Goal: Task Accomplishment & Management: Manage account settings

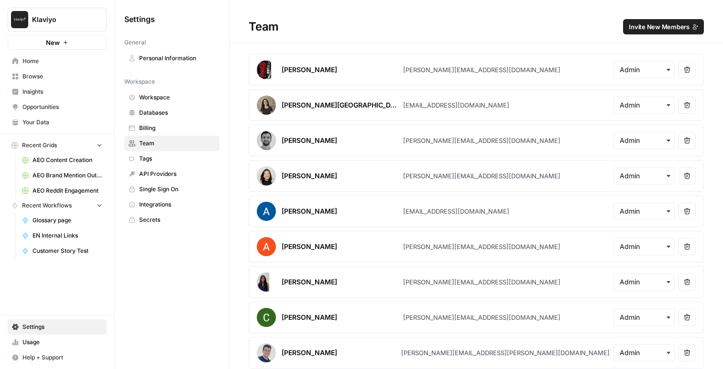
scroll to position [1135, 0]
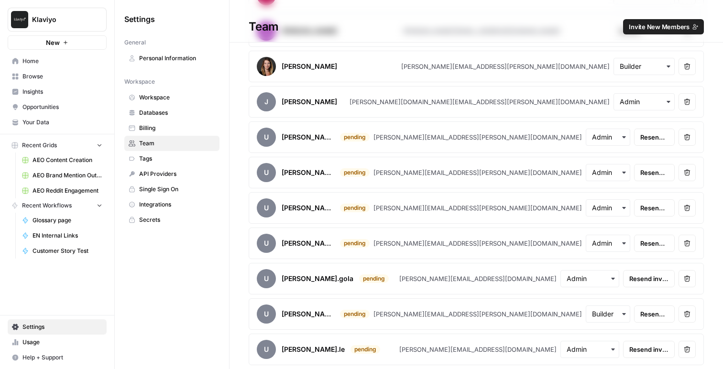
click at [34, 19] on span "Klaviyo" at bounding box center [61, 20] width 58 height 10
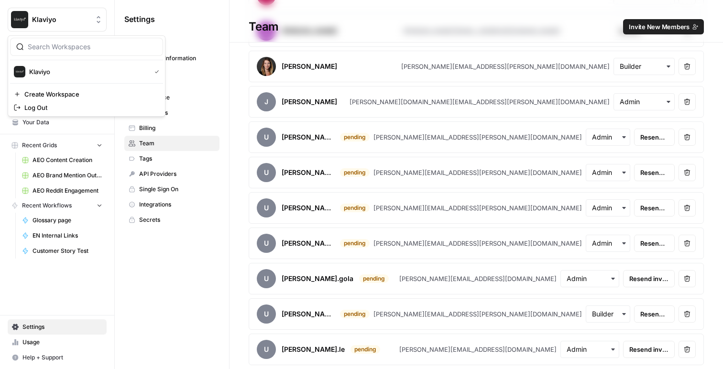
click at [45, 8] on button "Klaviyo" at bounding box center [57, 20] width 99 height 24
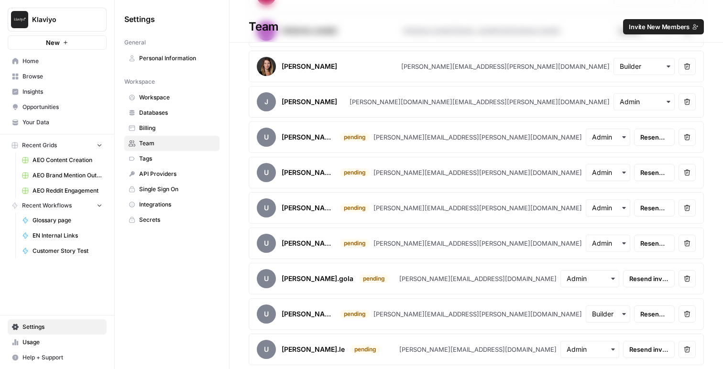
click at [38, 58] on span "Home" at bounding box center [62, 61] width 80 height 9
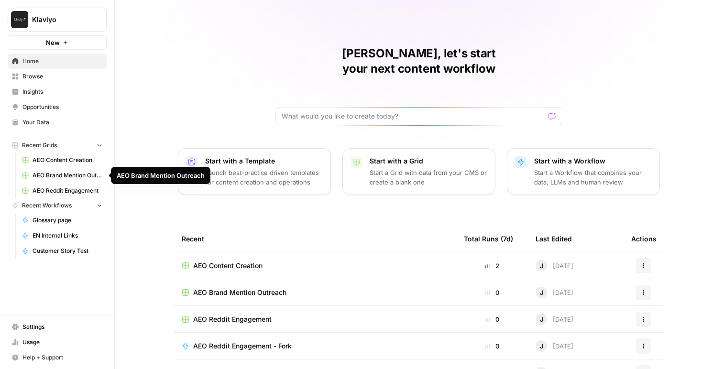
click at [78, 165] on link "AEO Content Creation" at bounding box center [62, 159] width 89 height 15
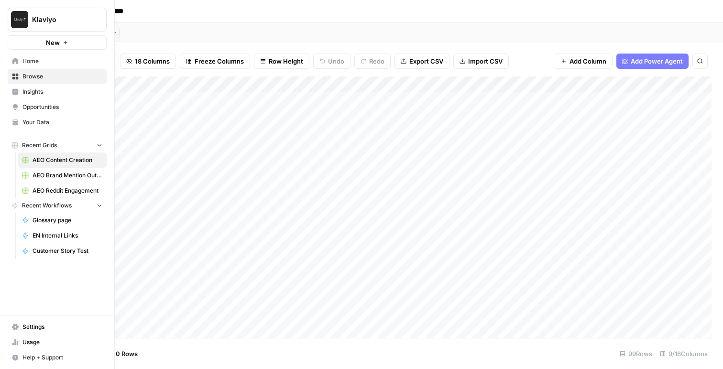
click at [39, 94] on span "Insights" at bounding box center [62, 91] width 80 height 9
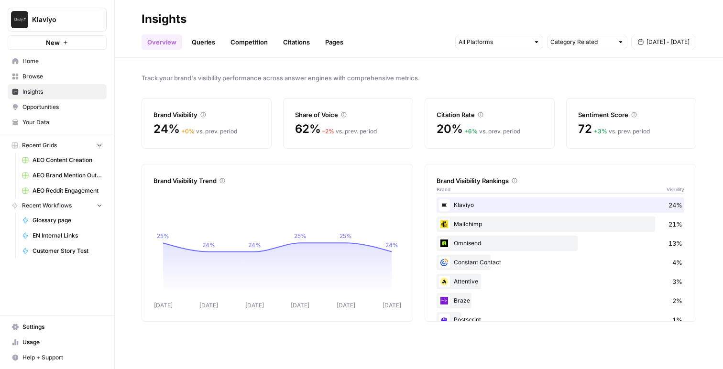
click at [49, 81] on link "Browse" at bounding box center [57, 76] width 99 height 15
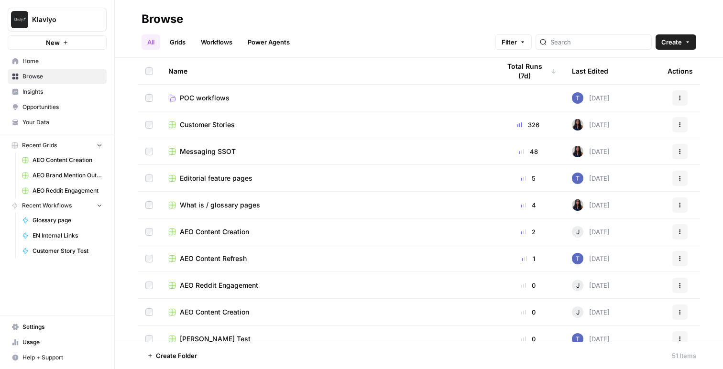
click at [230, 178] on span "Editorial feature pages" at bounding box center [216, 179] width 73 height 10
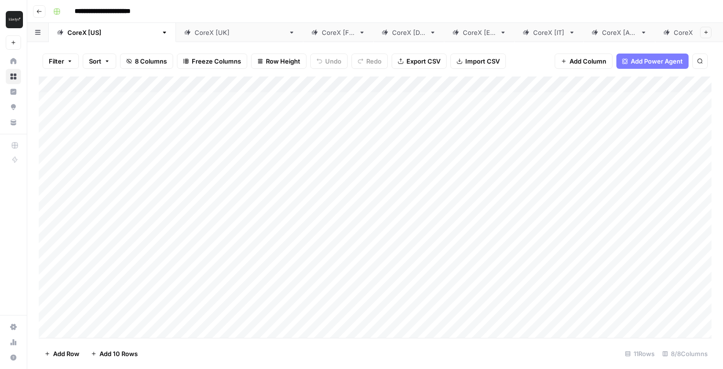
click at [30, 5] on header "**********" at bounding box center [374, 11] width 695 height 23
click at [32, 5] on header "**********" at bounding box center [374, 11] width 695 height 23
click at [34, 7] on button "Go back" at bounding box center [39, 11] width 12 height 12
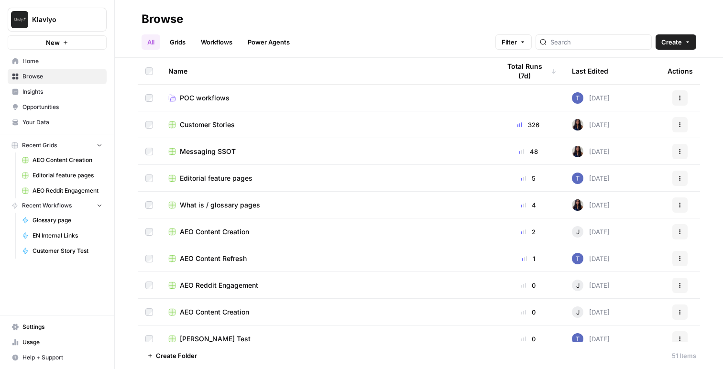
click at [62, 95] on span "Insights" at bounding box center [62, 91] width 80 height 9
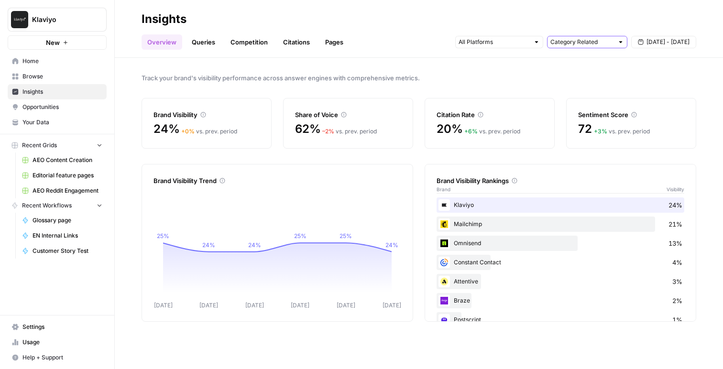
click at [550, 40] on input "text" at bounding box center [581, 42] width 63 height 10
click at [557, 64] on span "All Queries" at bounding box center [585, 63] width 60 height 10
type input "All Queries"
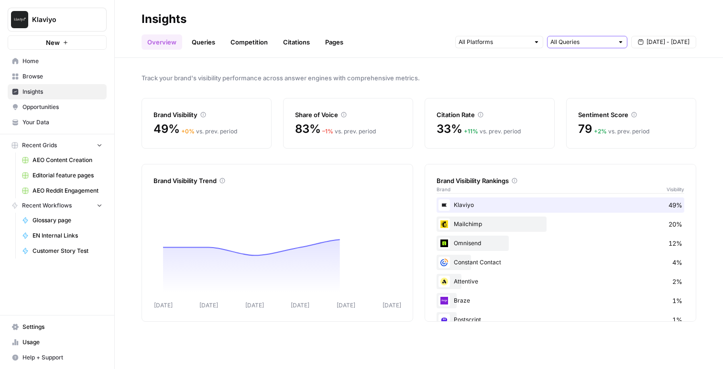
click at [577, 43] on input "text" at bounding box center [581, 42] width 63 height 10
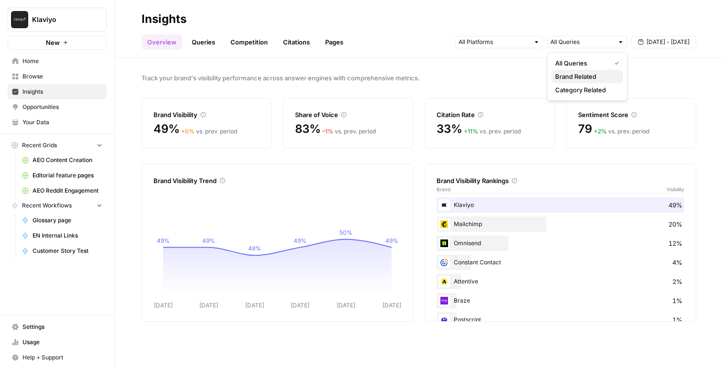
click at [569, 82] on button "Brand Related" at bounding box center [587, 76] width 72 height 13
type input "Brand Related"
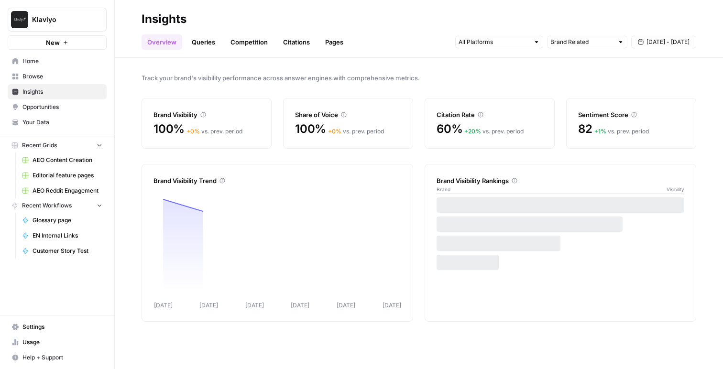
click at [571, 27] on div "Overview Queries Competition Citations Pages Brand Related [DATE] - [DATE]" at bounding box center [418, 38] width 554 height 23
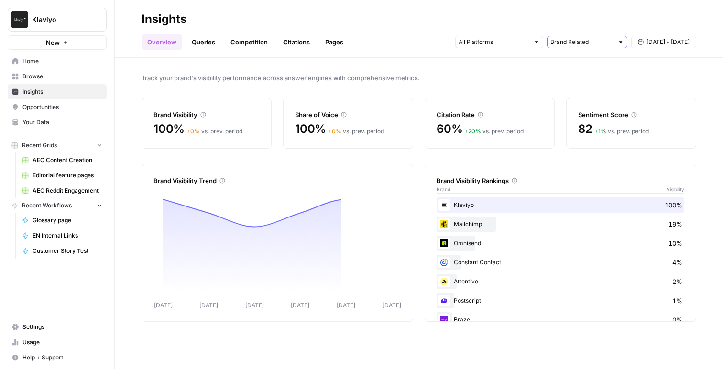
click at [568, 37] on input "text" at bounding box center [581, 42] width 63 height 10
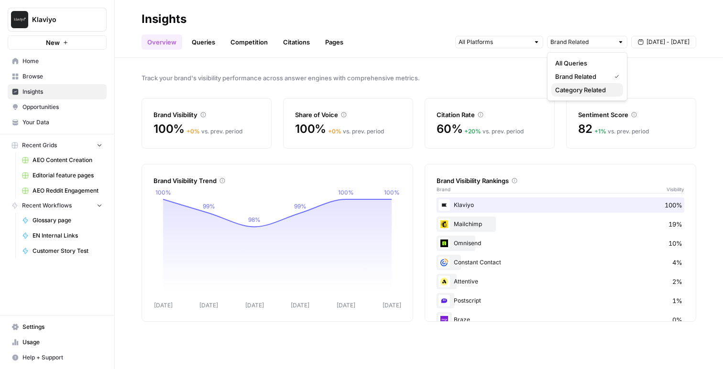
click at [557, 93] on span "Category Related" at bounding box center [585, 90] width 60 height 10
type input "Category Related"
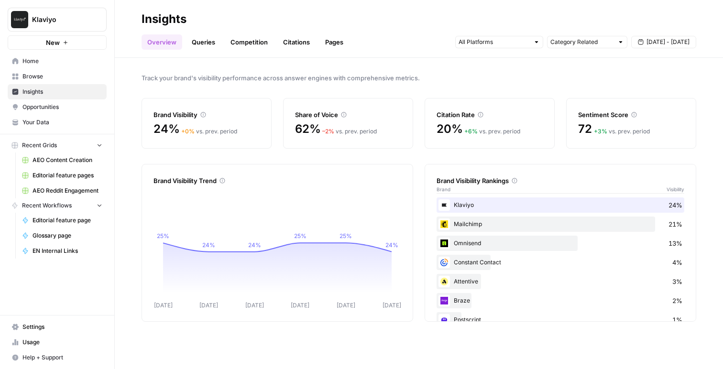
click at [207, 43] on link "Queries" at bounding box center [203, 41] width 35 height 15
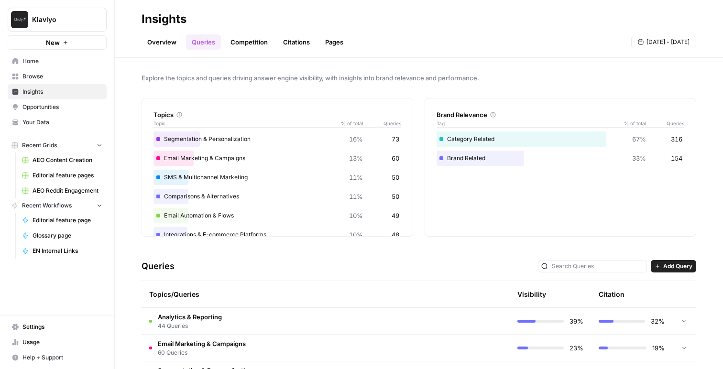
click at [162, 45] on link "Overview" at bounding box center [161, 41] width 41 height 15
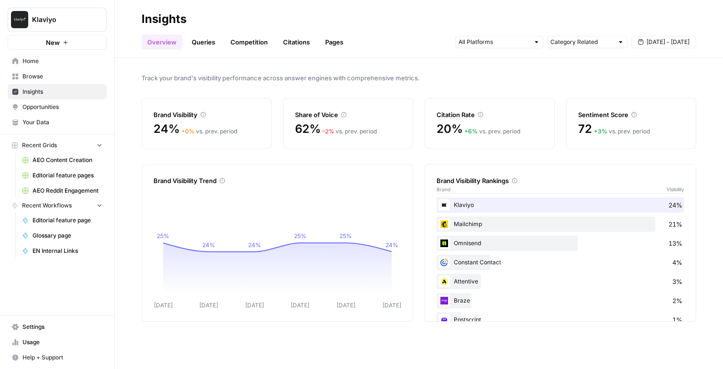
click at [665, 42] on span "[DATE] - [DATE]" at bounding box center [667, 42] width 43 height 9
click at [591, 65] on icon "button" at bounding box center [593, 65] width 7 height 7
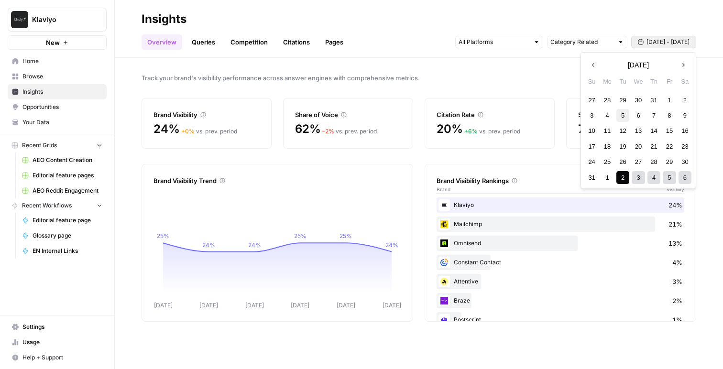
click at [623, 117] on div "5" at bounding box center [622, 115] width 13 height 13
click at [687, 63] on button "Next month" at bounding box center [682, 64] width 17 height 17
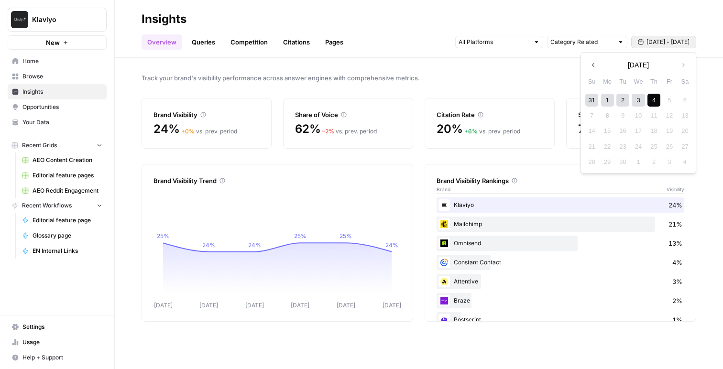
click at [657, 102] on div "4" at bounding box center [653, 100] width 13 height 13
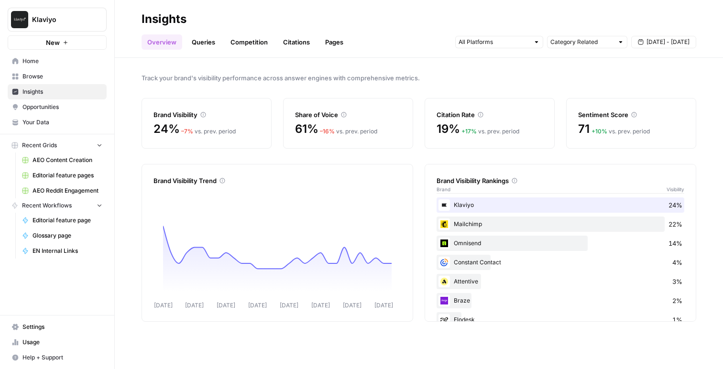
click at [40, 326] on span "Settings" at bounding box center [62, 327] width 80 height 9
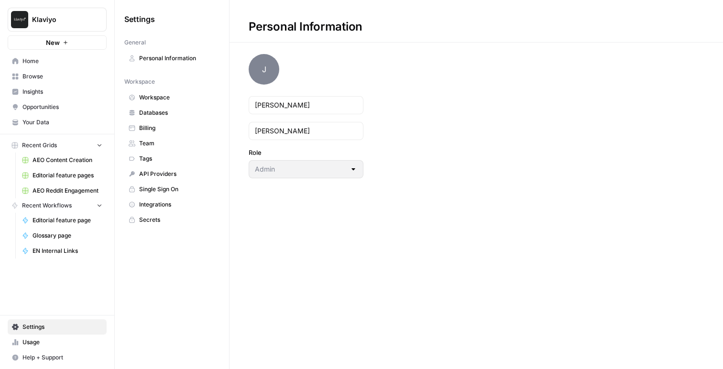
click at [150, 144] on span "Team" at bounding box center [177, 143] width 76 height 9
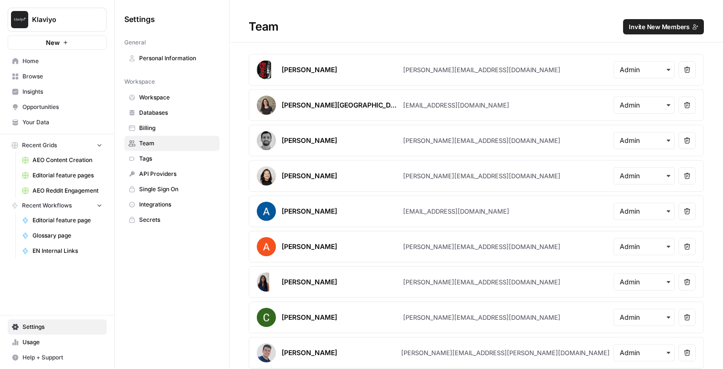
click at [654, 28] on span "Invite New Members" at bounding box center [659, 27] width 61 height 10
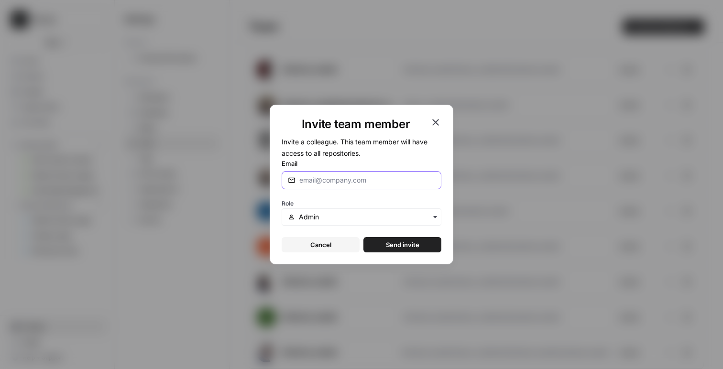
click at [335, 179] on input "Email" at bounding box center [367, 180] width 136 height 10
paste input "[PERSON_NAME][EMAIL_ADDRESS][PERSON_NAME][DOMAIN_NAME]"
type input "[PERSON_NAME][EMAIL_ADDRESS][PERSON_NAME][DOMAIN_NAME]"
click at [390, 250] on button "Send invite" at bounding box center [402, 244] width 78 height 15
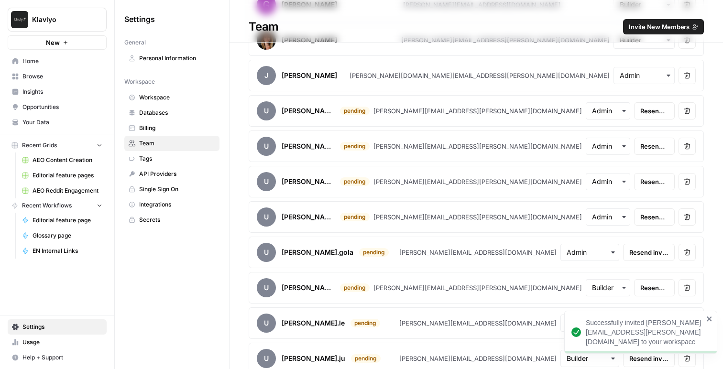
scroll to position [1206, 0]
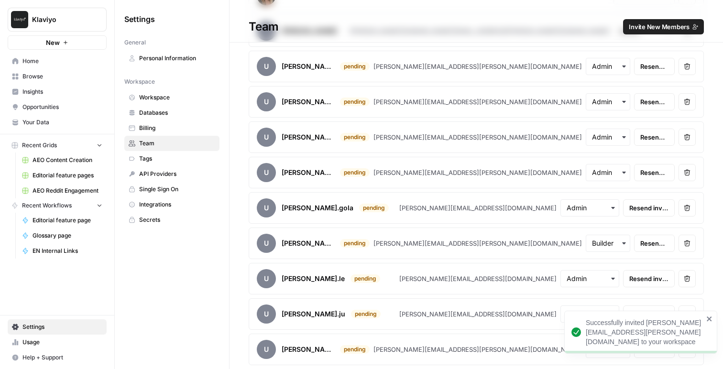
click at [643, 32] on button "Invite New Members" at bounding box center [663, 26] width 81 height 15
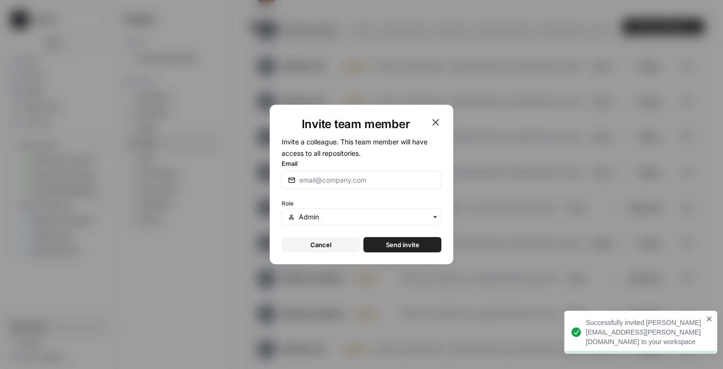
click at [353, 174] on div at bounding box center [362, 180] width 160 height 18
paste input "[EMAIL_ADDRESS][DOMAIN_NAME]"
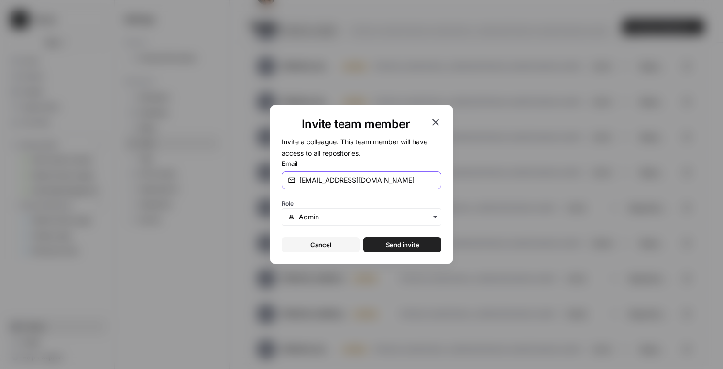
type input "[EMAIL_ADDRESS][DOMAIN_NAME]"
click at [392, 248] on span "Send invite" at bounding box center [402, 245] width 33 height 10
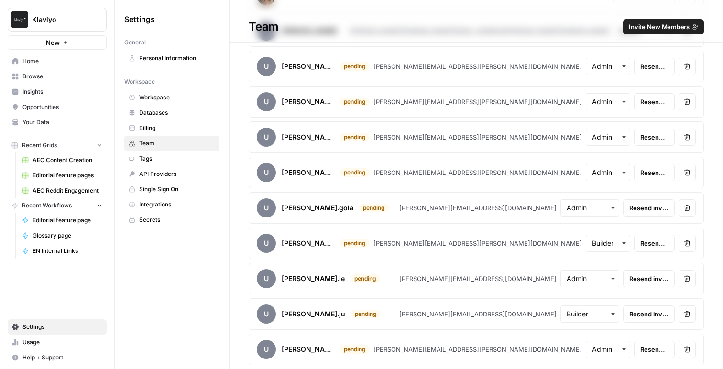
click at [31, 94] on span "Insights" at bounding box center [62, 91] width 80 height 9
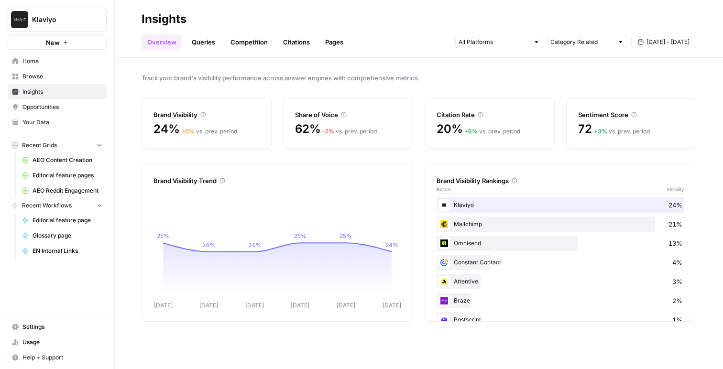
click at [203, 116] on icon at bounding box center [203, 115] width 6 height 6
click at [206, 44] on link "Queries" at bounding box center [203, 41] width 35 height 15
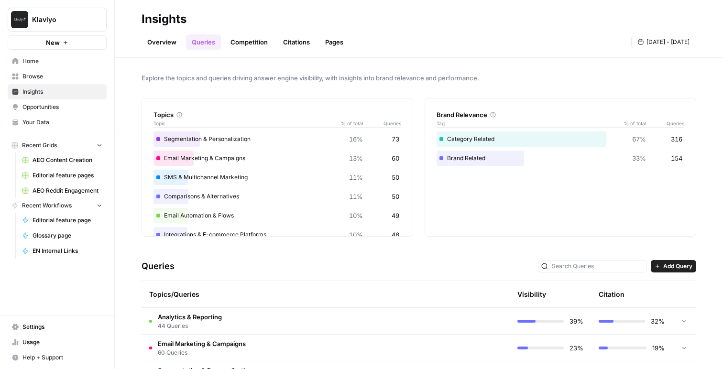
click at [477, 140] on div "Category Related 67% 316" at bounding box center [560, 138] width 248 height 15
click at [485, 159] on div "Brand Related 33% 154" at bounding box center [560, 158] width 248 height 15
drag, startPoint x: 506, startPoint y: 140, endPoint x: 491, endPoint y: 136, distance: 15.3
click at [493, 136] on div "Category Related 67% 316" at bounding box center [560, 138] width 248 height 15
click at [158, 48] on link "Overview" at bounding box center [161, 41] width 41 height 15
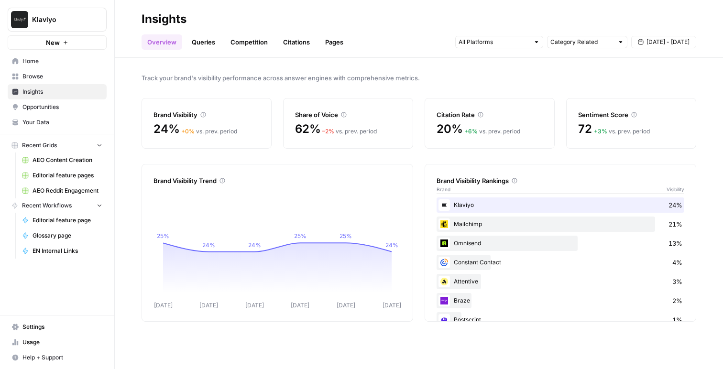
click at [570, 37] on div "Category Related" at bounding box center [587, 42] width 80 height 12
type input "Category Related"
click at [511, 80] on span "Track your brand's visibility performance across answer engines with comprehens…" at bounding box center [418, 78] width 554 height 10
click at [467, 120] on div "Citation Rate 20% + 6 % vs. prev. period" at bounding box center [489, 123] width 130 height 51
drag, startPoint x: 434, startPoint y: 106, endPoint x: 526, endPoint y: 134, distance: 96.5
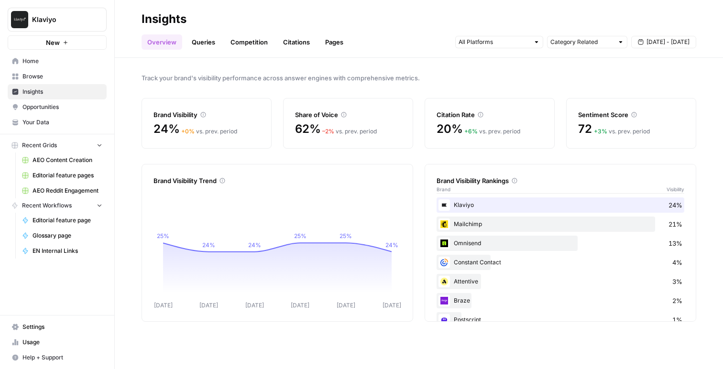
click at [526, 134] on div "Citation Rate 20% + 6 % vs. prev. period" at bounding box center [489, 123] width 130 height 51
click at [526, 134] on div "20% + 6 % vs. prev. period" at bounding box center [489, 128] width 106 height 15
click at [525, 135] on div "20% + 6 % vs. prev. period" at bounding box center [489, 128] width 106 height 15
drag, startPoint x: 151, startPoint y: 121, endPoint x: 248, endPoint y: 137, distance: 97.8
click at [248, 137] on div "Brand Visibility 24% + 0 % vs. prev. period" at bounding box center [206, 123] width 130 height 51
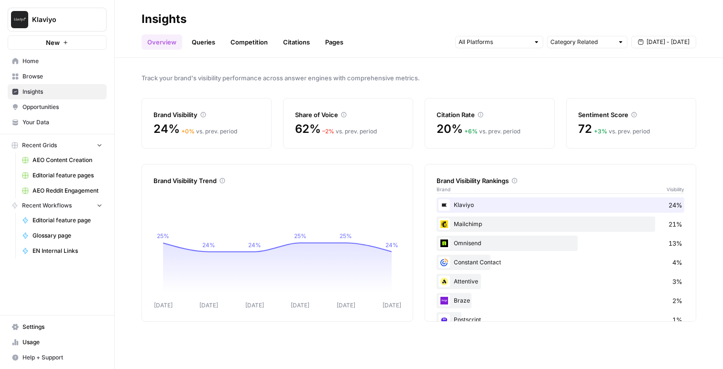
drag, startPoint x: 426, startPoint y: 113, endPoint x: 535, endPoint y: 136, distance: 111.4
click at [535, 136] on div "Citation Rate 20% + 6 % vs. prev. period" at bounding box center [489, 123] width 130 height 51
click at [534, 139] on div "20% + 6 % vs. prev. period" at bounding box center [489, 134] width 106 height 27
drag, startPoint x: 534, startPoint y: 139, endPoint x: 434, endPoint y: 106, distance: 105.2
click at [434, 106] on div "Citation Rate 20% + 6 % vs. prev. period" at bounding box center [489, 123] width 130 height 51
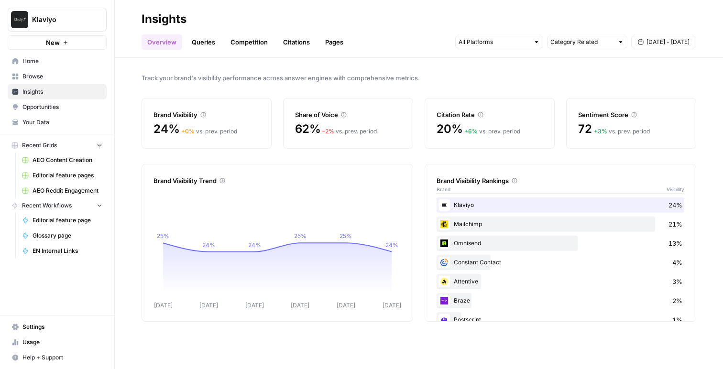
drag, startPoint x: 577, startPoint y: 109, endPoint x: 656, endPoint y: 130, distance: 81.7
click at [656, 130] on div "Sentiment Score 72 + 3 % vs. prev. period" at bounding box center [631, 123] width 130 height 51
click at [656, 130] on div "72 + 3 % vs. prev. period" at bounding box center [631, 128] width 106 height 15
drag, startPoint x: 608, startPoint y: 134, endPoint x: 575, endPoint y: 112, distance: 39.9
click at [575, 112] on div "Sentiment Score 72 + 3 % vs. prev. period" at bounding box center [631, 123] width 130 height 51
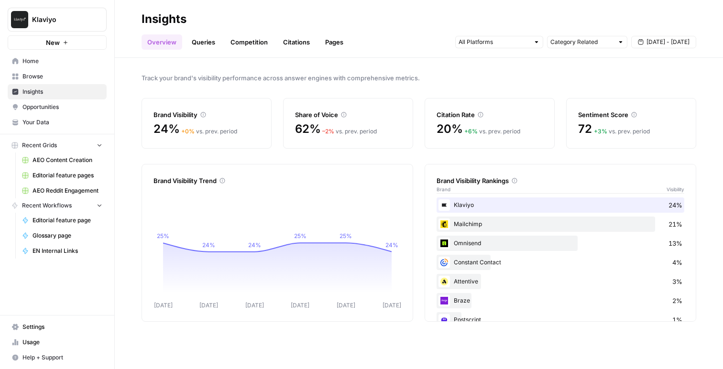
drag, startPoint x: 431, startPoint y: 113, endPoint x: 525, endPoint y: 136, distance: 96.9
click at [525, 136] on div "Citation Rate 20% + 6 % vs. prev. period" at bounding box center [489, 123] width 130 height 51
drag, startPoint x: 190, startPoint y: 142, endPoint x: 150, endPoint y: 106, distance: 54.1
click at [150, 106] on div "Brand Visibility 24% + 0 % vs. prev. period" at bounding box center [206, 123] width 130 height 51
drag, startPoint x: 435, startPoint y: 122, endPoint x: 505, endPoint y: 136, distance: 71.6
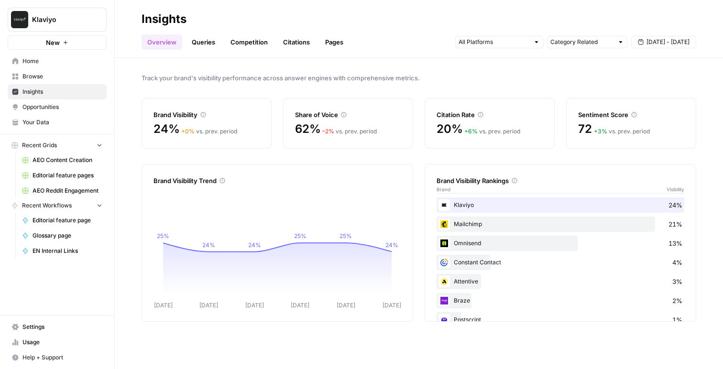
click at [505, 136] on div "Citation Rate 20% + 6 % vs. prev. period" at bounding box center [489, 123] width 130 height 51
click at [434, 104] on div "Citation Rate 20% + 6 % vs. prev. period" at bounding box center [489, 123] width 130 height 51
drag, startPoint x: 434, startPoint y: 104, endPoint x: 516, endPoint y: 139, distance: 88.9
click at [516, 139] on div "Citation Rate 20% + 6 % vs. prev. period" at bounding box center [489, 123] width 130 height 51
click at [516, 139] on div "20% + 6 % vs. prev. period" at bounding box center [489, 134] width 106 height 27
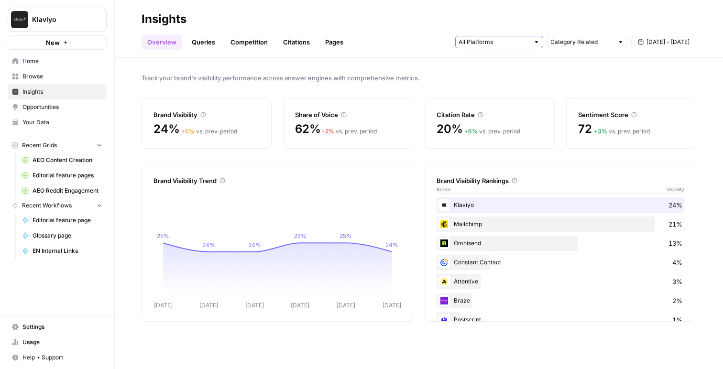
click at [475, 39] on input "text" at bounding box center [493, 42] width 71 height 10
click at [442, 67] on div "Track your brand's visibility performance across answer engines with comprehens…" at bounding box center [419, 213] width 608 height 311
click at [245, 37] on link "Competition" at bounding box center [249, 41] width 49 height 15
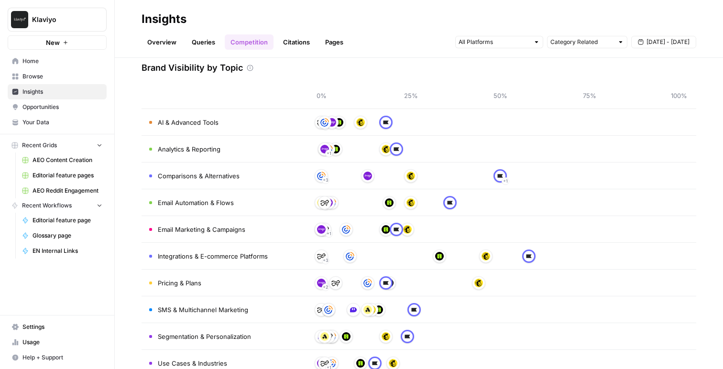
scroll to position [44, 0]
click at [295, 36] on link "Citations" at bounding box center [296, 41] width 38 height 15
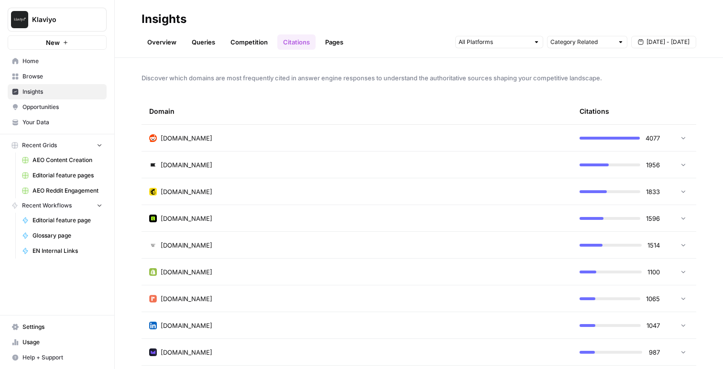
click at [373, 131] on td "[DOMAIN_NAME]" at bounding box center [356, 138] width 430 height 26
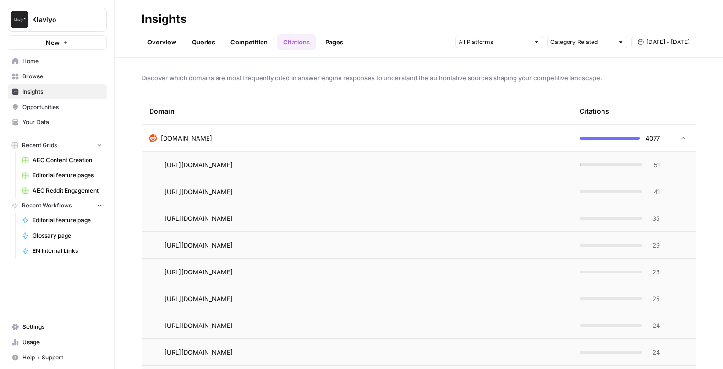
click at [373, 131] on td "[DOMAIN_NAME]" at bounding box center [356, 138] width 430 height 26
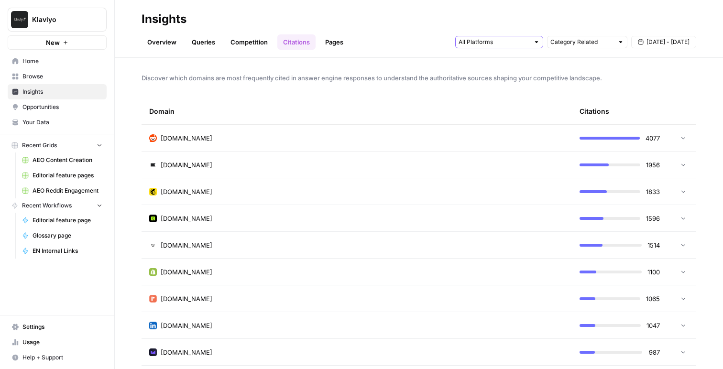
click at [477, 38] on input "text" at bounding box center [493, 42] width 71 height 10
click at [446, 47] on div "Overview Queries Competition Citations Pages Category Related [DATE] - [DATE]" at bounding box center [418, 38] width 554 height 23
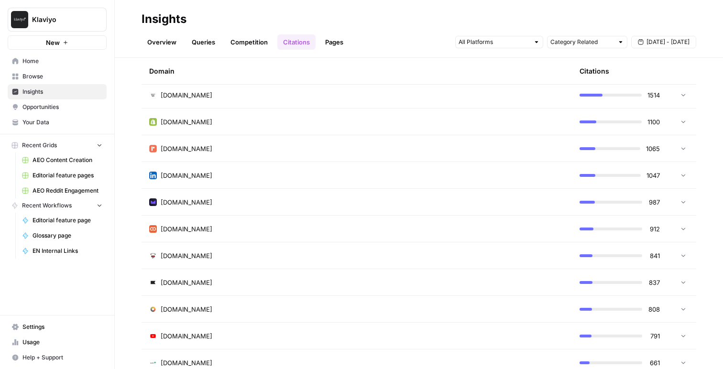
scroll to position [111, 0]
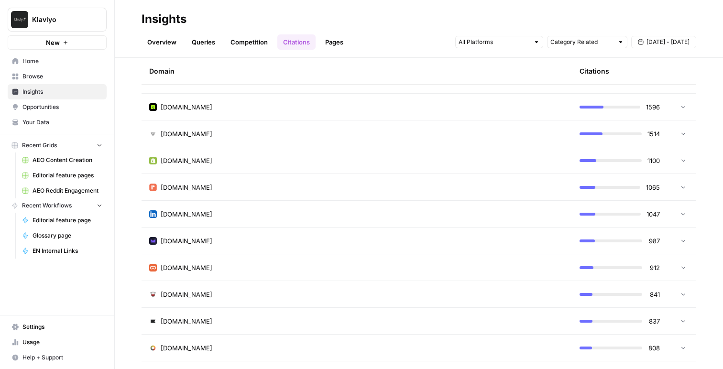
click at [246, 218] on div "[DOMAIN_NAME]" at bounding box center [356, 214] width 415 height 10
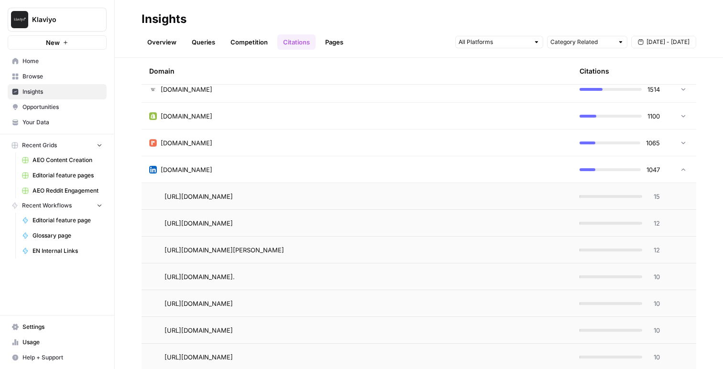
scroll to position [149, 0]
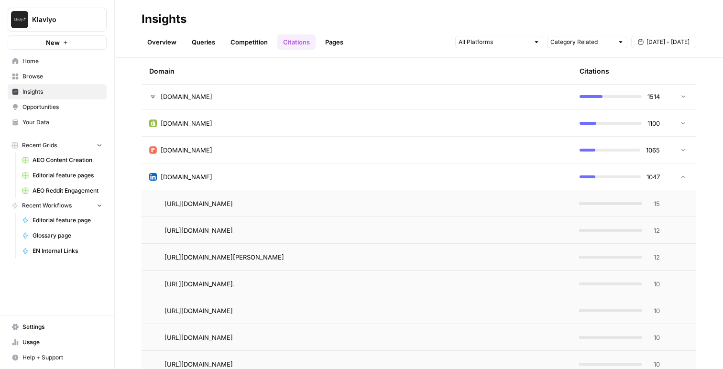
click at [340, 180] on div "[DOMAIN_NAME]" at bounding box center [356, 177] width 415 height 10
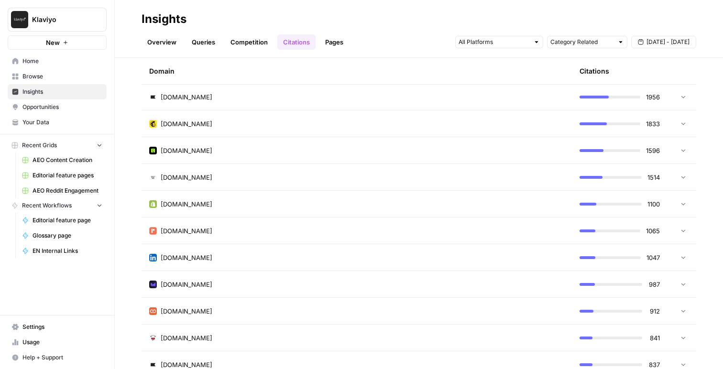
scroll to position [0, 0]
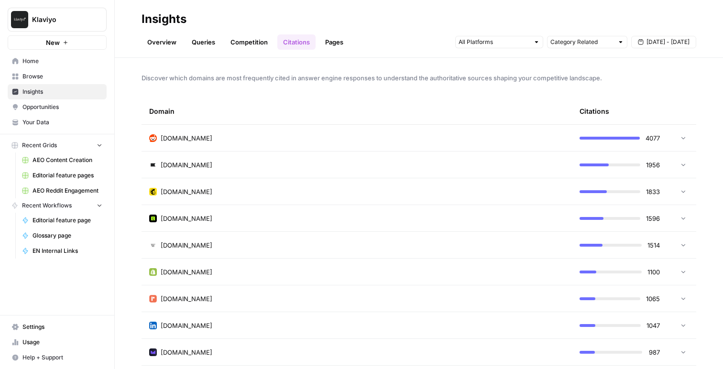
click at [77, 108] on span "Opportunities" at bounding box center [62, 107] width 80 height 9
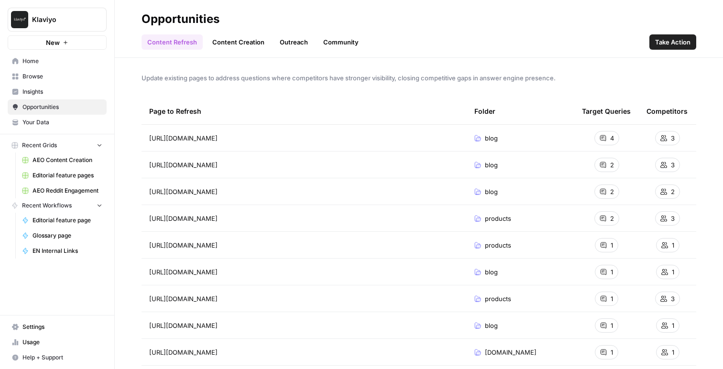
click at [656, 40] on span "Take Action" at bounding box center [672, 42] width 35 height 10
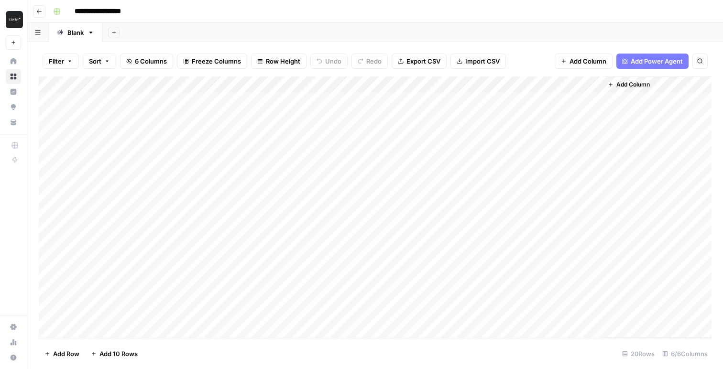
click at [38, 13] on icon "button" at bounding box center [39, 12] width 6 height 6
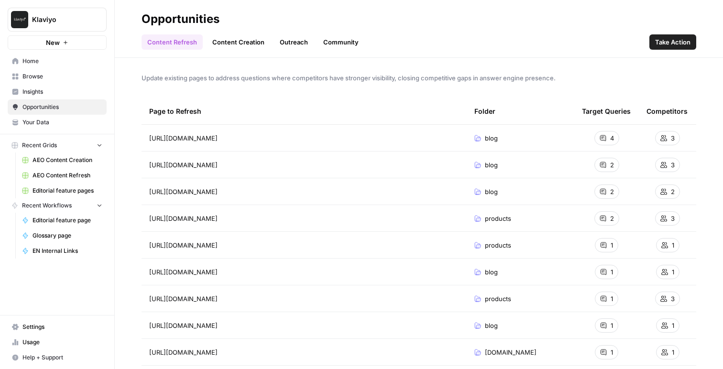
click at [288, 43] on link "Outreach" at bounding box center [294, 41] width 40 height 15
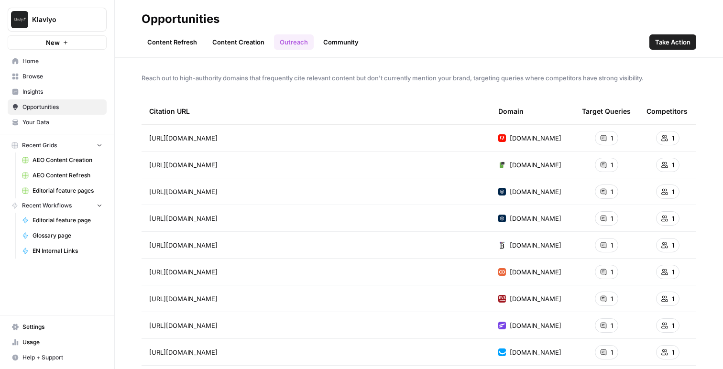
click at [24, 65] on span "Home" at bounding box center [62, 61] width 80 height 9
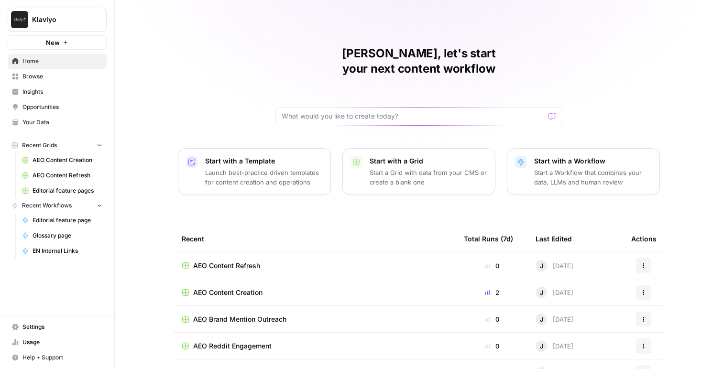
click at [54, 88] on span "Insights" at bounding box center [62, 91] width 80 height 9
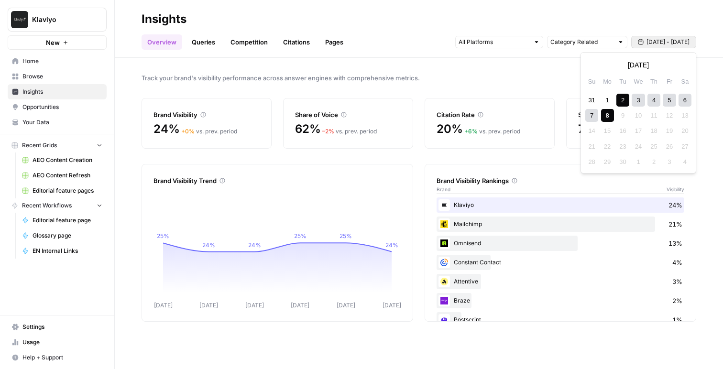
click at [650, 46] on span "[DATE] - [DATE]" at bounding box center [667, 42] width 43 height 9
click at [592, 64] on icon "button" at bounding box center [593, 65] width 7 height 7
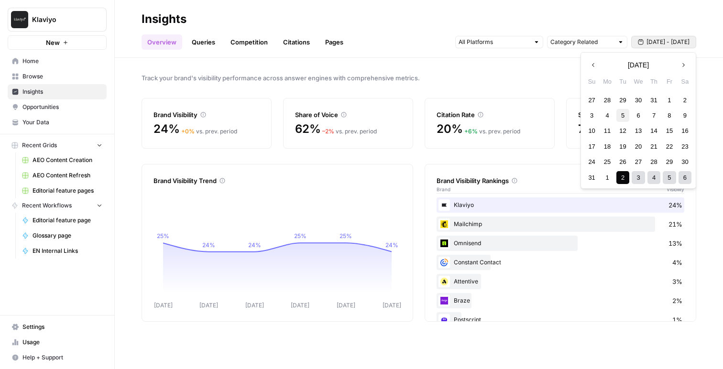
click at [623, 114] on div "5" at bounding box center [622, 115] width 13 height 13
click at [681, 61] on button "Next month" at bounding box center [682, 64] width 17 height 17
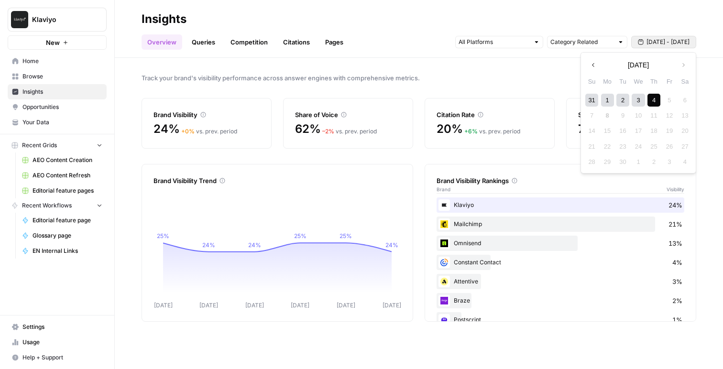
click at [657, 98] on div "4" at bounding box center [653, 100] width 13 height 13
